Goal: Information Seeking & Learning: Learn about a topic

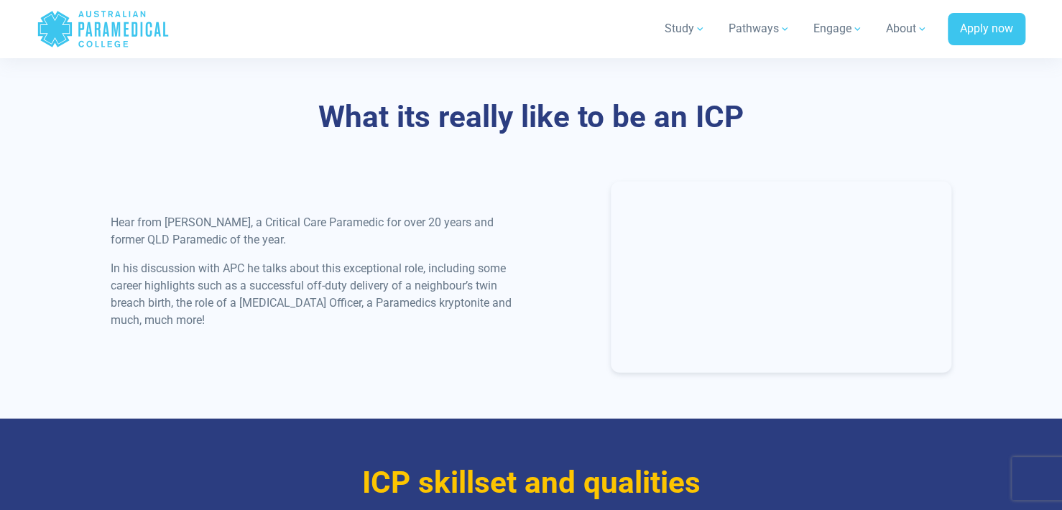
scroll to position [1468, 0]
drag, startPoint x: 239, startPoint y: 303, endPoint x: 343, endPoint y: 304, distance: 103.5
click at [343, 304] on p "In his discussion with APC he talks about this exceptional role, including some…" at bounding box center [317, 293] width 412 height 69
copy p "[MEDICAL_DATA] Officer"
click at [380, 257] on div "Hear from [PERSON_NAME], a Critical Care Paramedic for over 20 years and former…" at bounding box center [316, 276] width 429 height 127
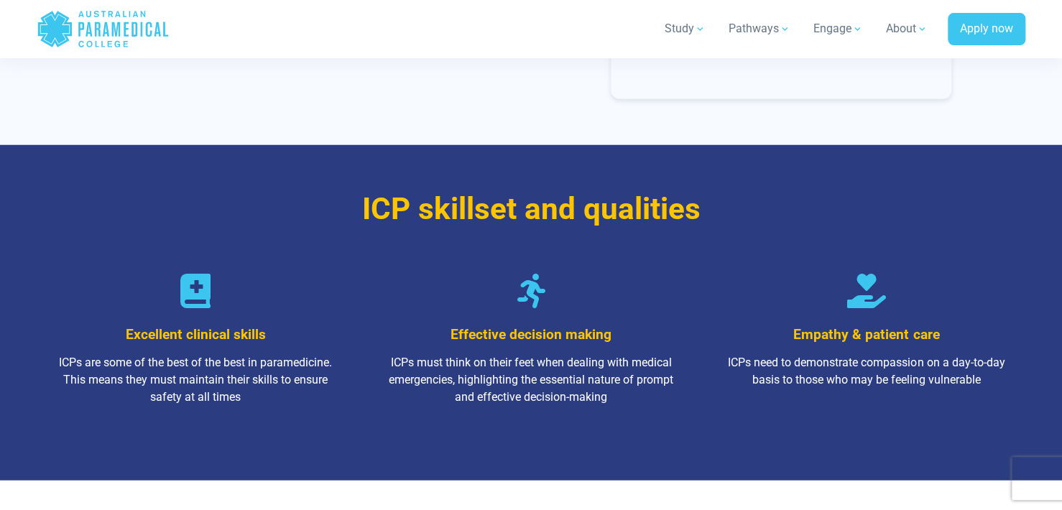
scroll to position [1745, 0]
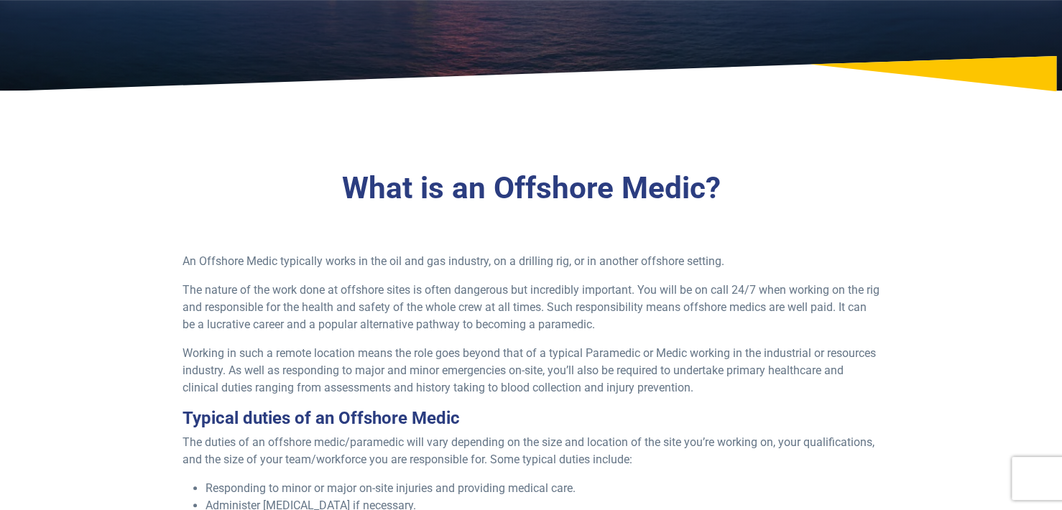
scroll to position [260, 0]
